Goal: Information Seeking & Learning: Check status

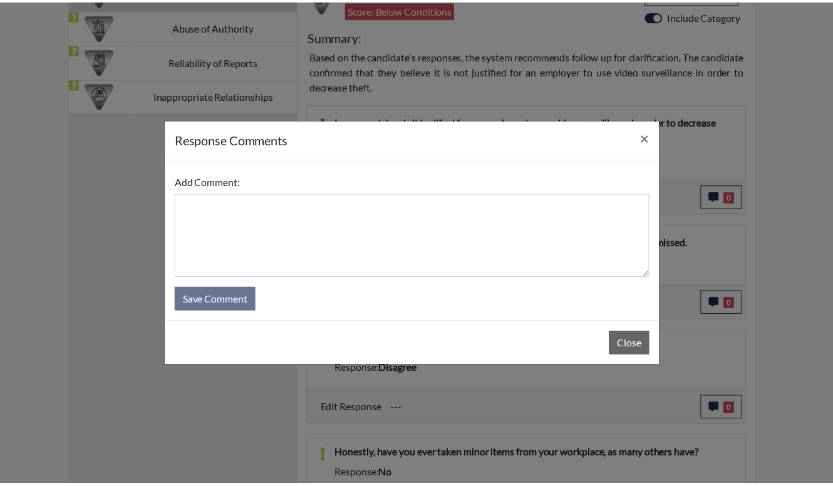
scroll to position [208, 520]
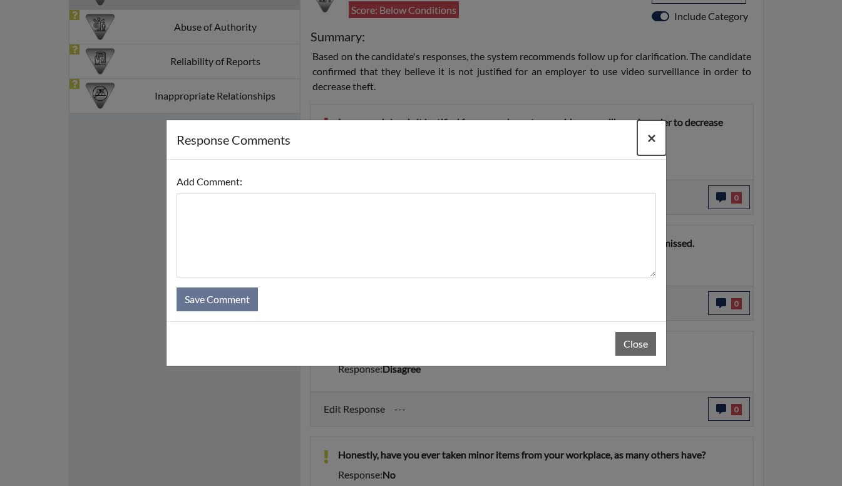
click at [651, 139] on span "×" at bounding box center [651, 137] width 9 height 18
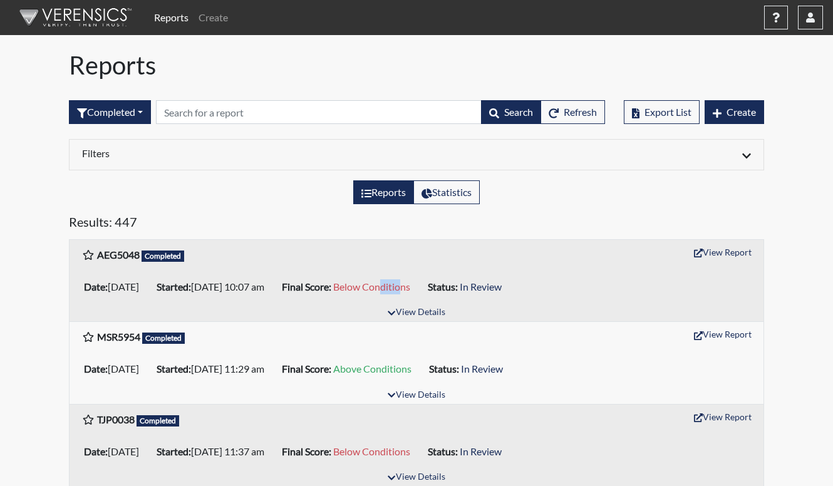
drag, startPoint x: 432, startPoint y: 285, endPoint x: 451, endPoint y: 283, distance: 19.6
click at [410, 283] on span "Below Conditions" at bounding box center [371, 286] width 77 height 12
drag, startPoint x: 451, startPoint y: 283, endPoint x: 452, endPoint y: 291, distance: 8.2
click at [410, 291] on span "Below Conditions" at bounding box center [371, 286] width 77 height 12
click at [461, 230] on h5 "Results: 447" at bounding box center [416, 224] width 695 height 20
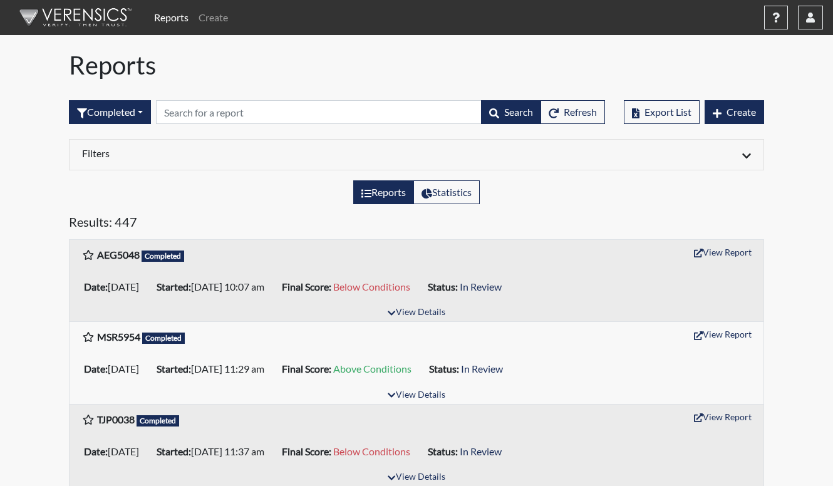
click at [461, 230] on h5 "Results: 447" at bounding box center [416, 224] width 695 height 20
drag, startPoint x: 538, startPoint y: 287, endPoint x: 504, endPoint y: 279, distance: 34.6
click at [504, 279] on li "Status: In Review" at bounding box center [468, 287] width 91 height 20
click at [505, 278] on li "Status: In Review" at bounding box center [468, 287] width 91 height 20
click at [287, 177] on div "Filters Date Range (All) Reset Regions (All) Reset North Region Facilities/Stor…" at bounding box center [416, 159] width 714 height 41
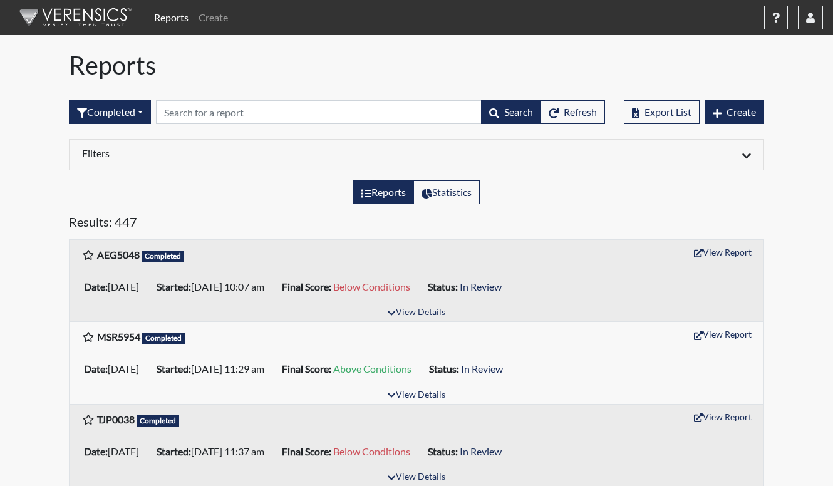
click at [287, 177] on div "Filters Date Range (All) Reset Regions (All) Reset North Region Facilities/Stor…" at bounding box center [416, 159] width 714 height 41
